Goal: Find specific page/section: Find specific page/section

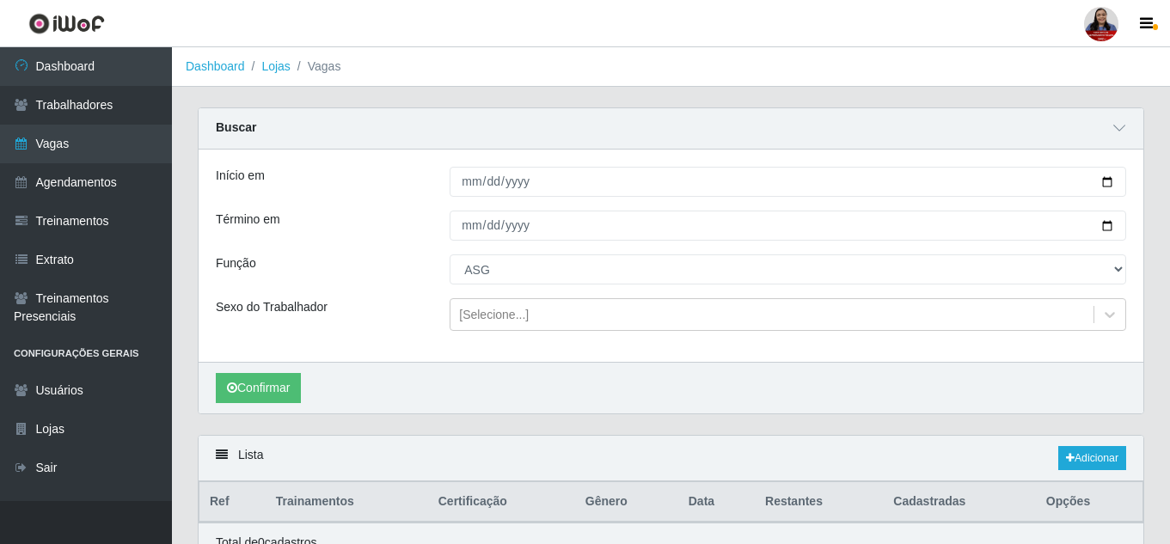
select select "16"
click at [425, 237] on div "Término em" at bounding box center [320, 226] width 234 height 30
click at [215, 60] on link "Dashboard" at bounding box center [215, 66] width 59 height 14
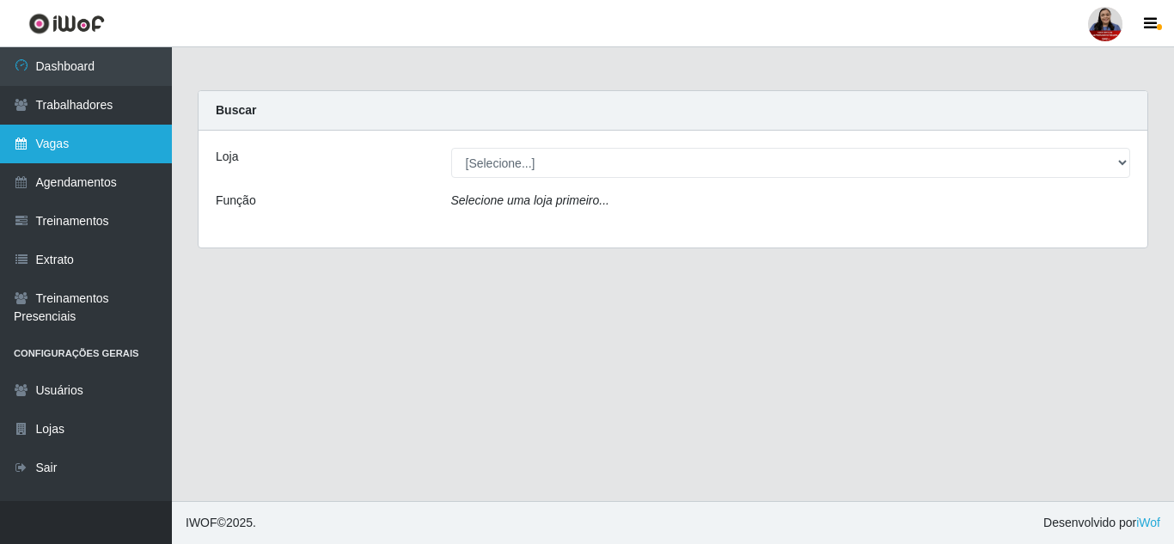
click at [70, 147] on link "Vagas" at bounding box center [86, 144] width 172 height 39
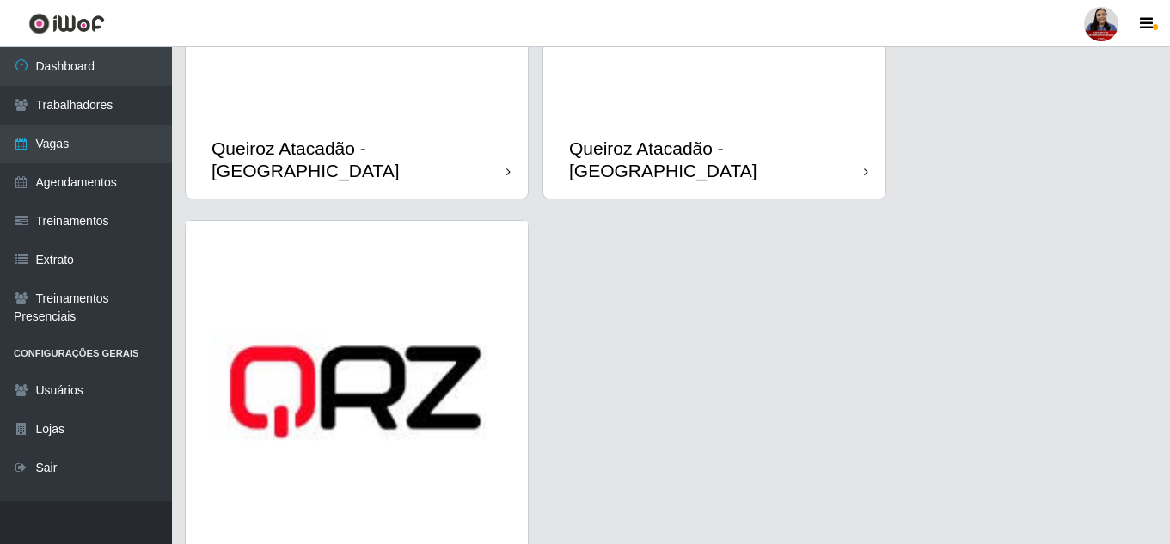
scroll to position [2594, 0]
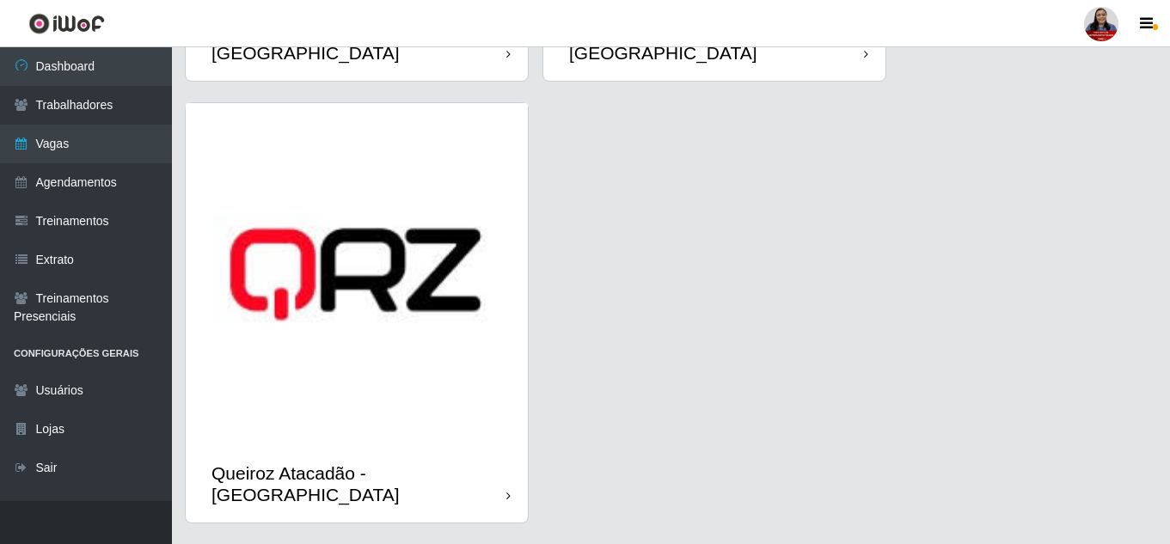
click at [441, 381] on img at bounding box center [357, 274] width 342 height 342
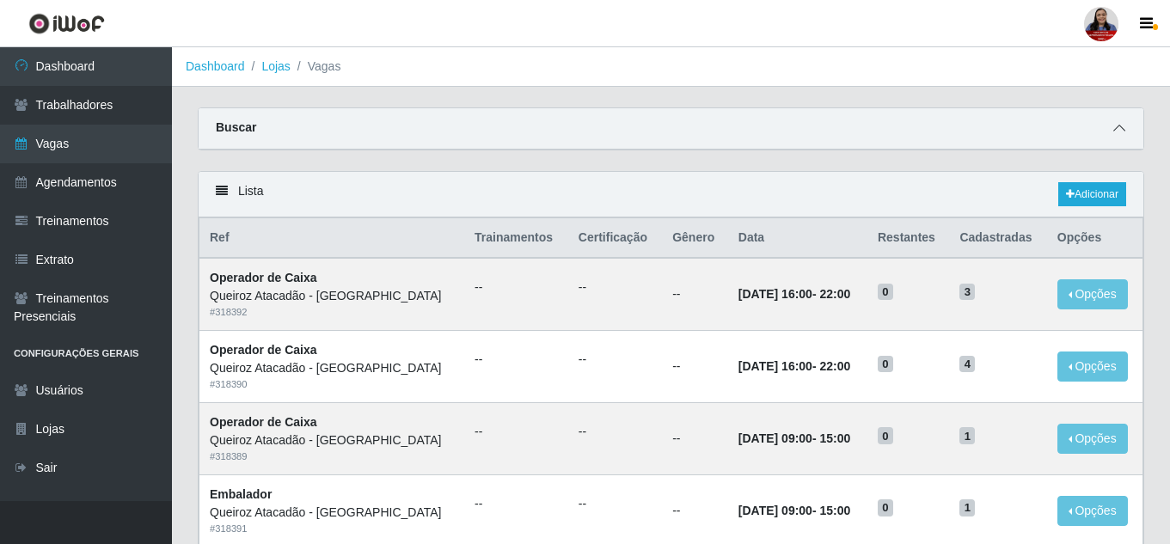
click at [1122, 128] on icon at bounding box center [1119, 128] width 12 height 12
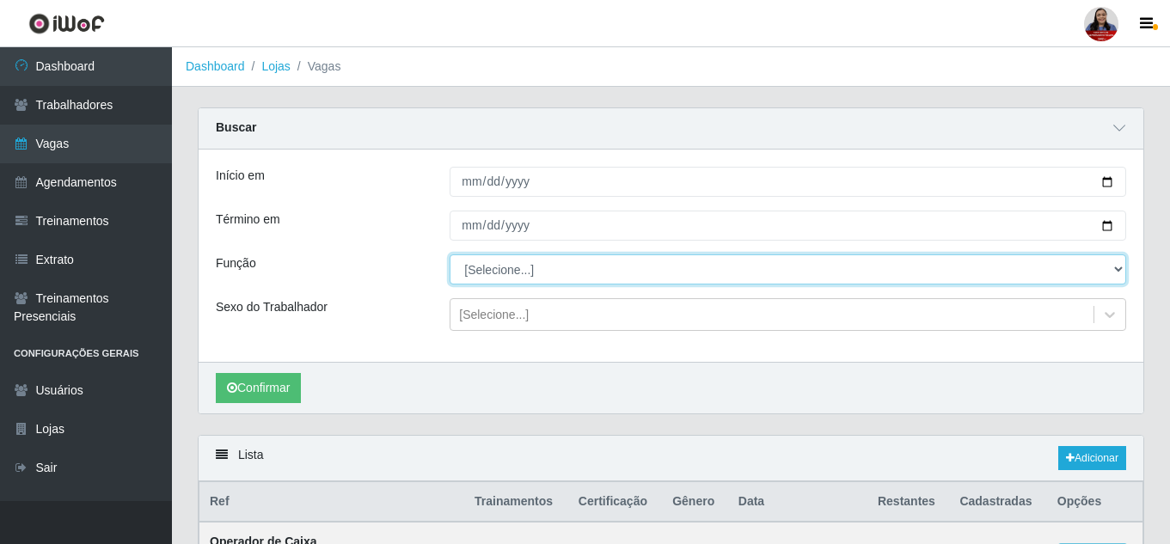
click at [525, 274] on select "[Selecione...] Balconista de Açougue Balconista de Açougue + Balconista de Açou…" at bounding box center [788, 269] width 677 height 30
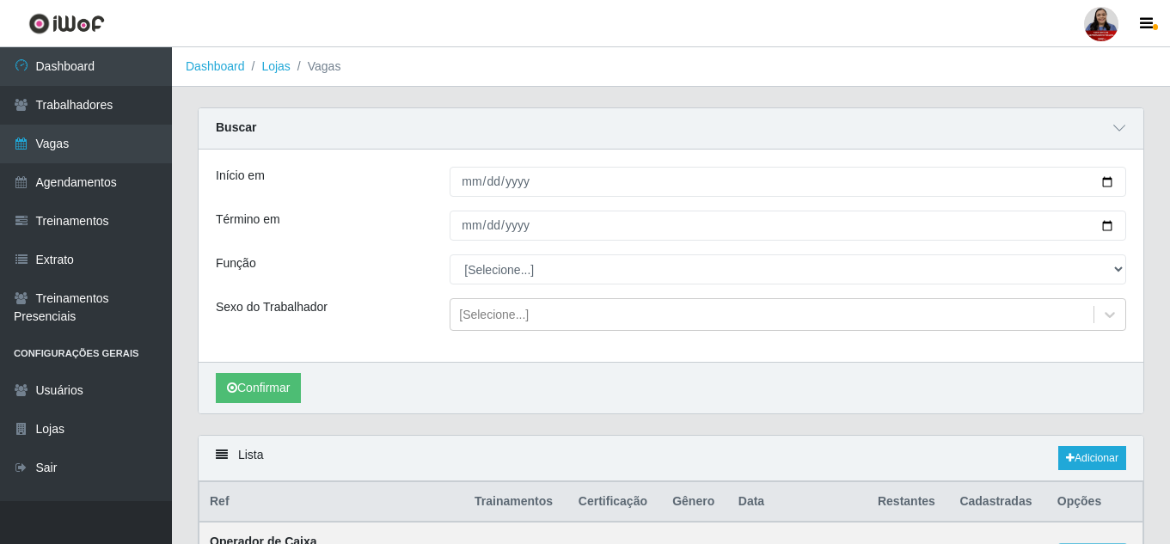
click at [370, 116] on div "Buscar" at bounding box center [671, 128] width 945 height 41
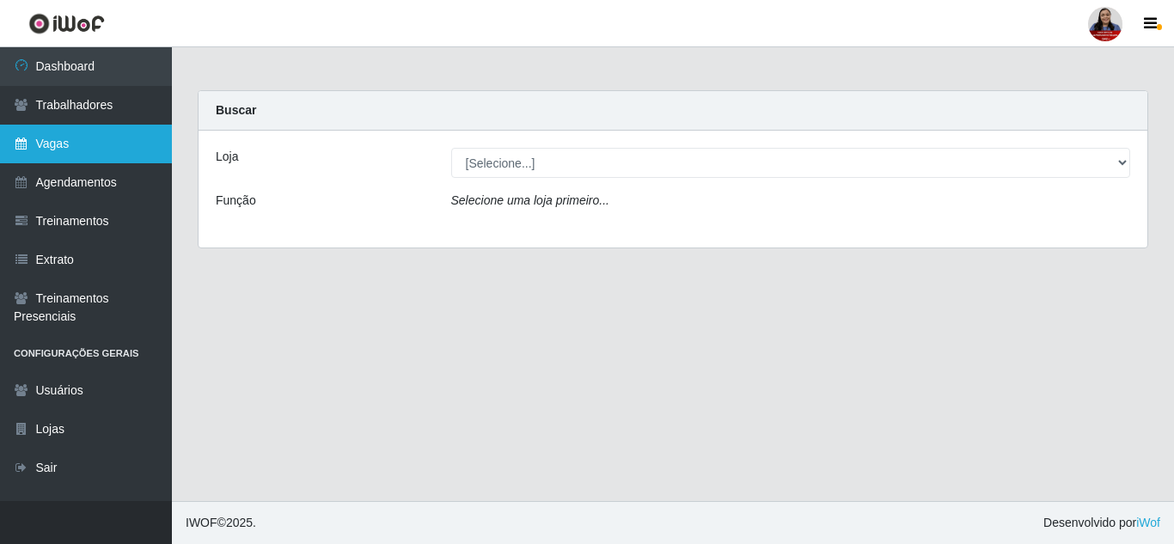
click at [95, 150] on link "Vagas" at bounding box center [86, 144] width 172 height 39
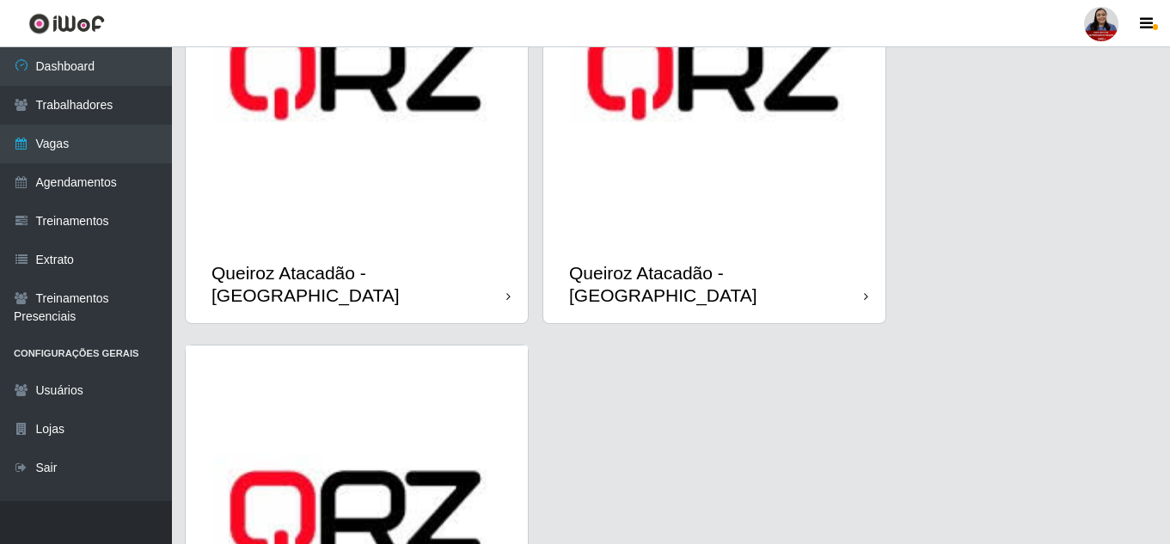
scroll to position [2508, 0]
